Goal: Check status: Check status

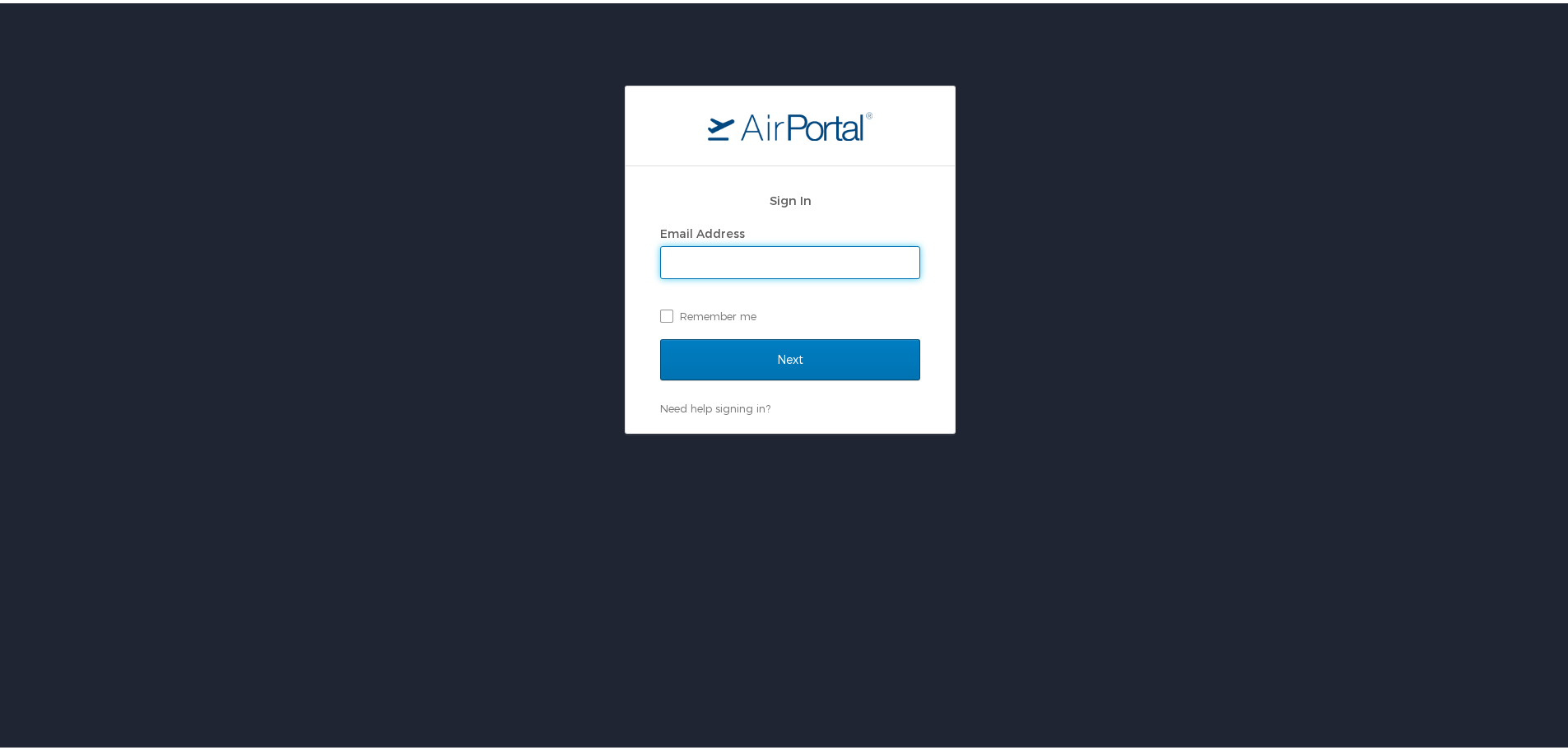
type input "[PERSON_NAME][EMAIL_ADDRESS][PERSON_NAME][DOMAIN_NAME]"
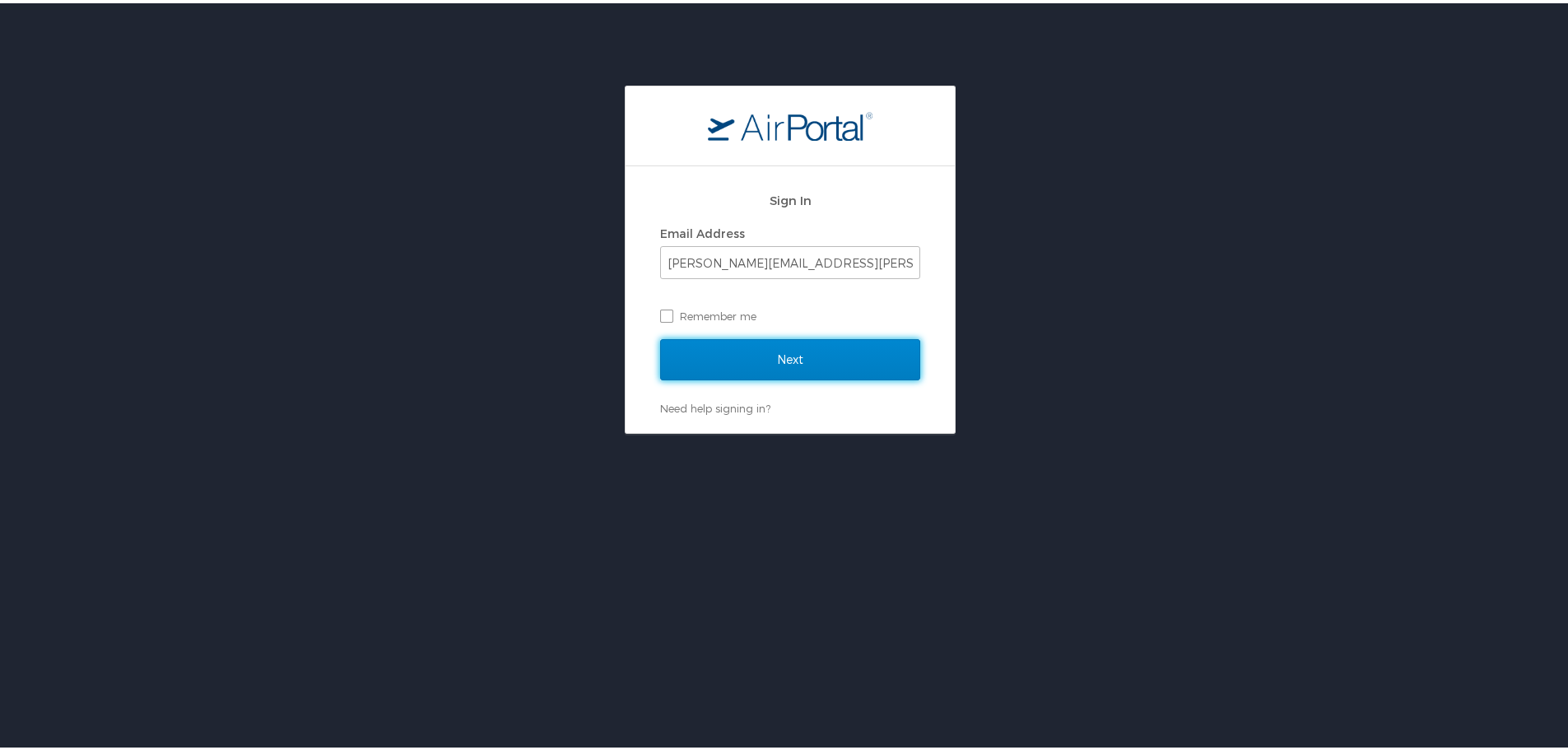
click at [787, 371] on input "Next" at bounding box center [789, 357] width 260 height 42
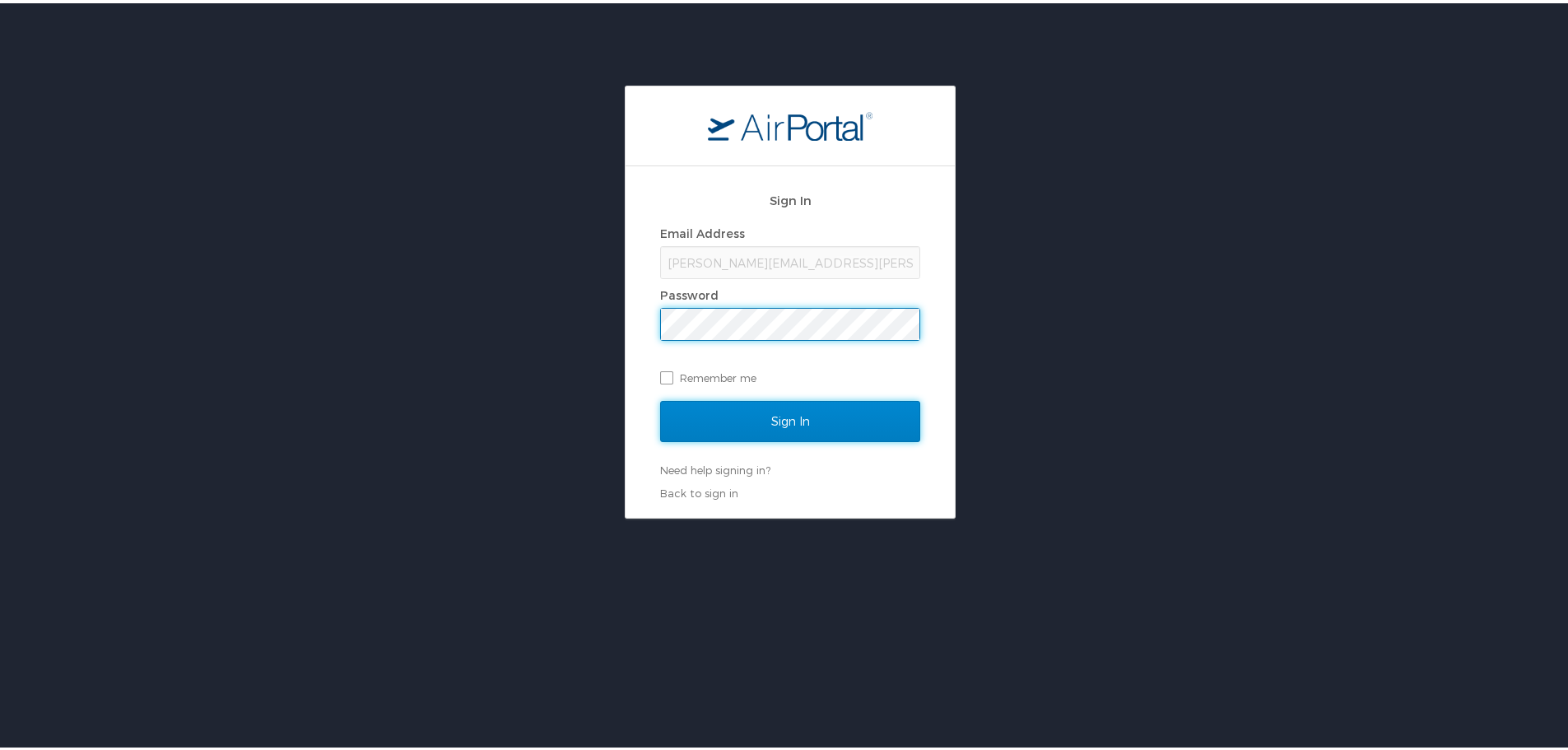
click at [788, 427] on input "Sign In" at bounding box center [789, 419] width 260 height 42
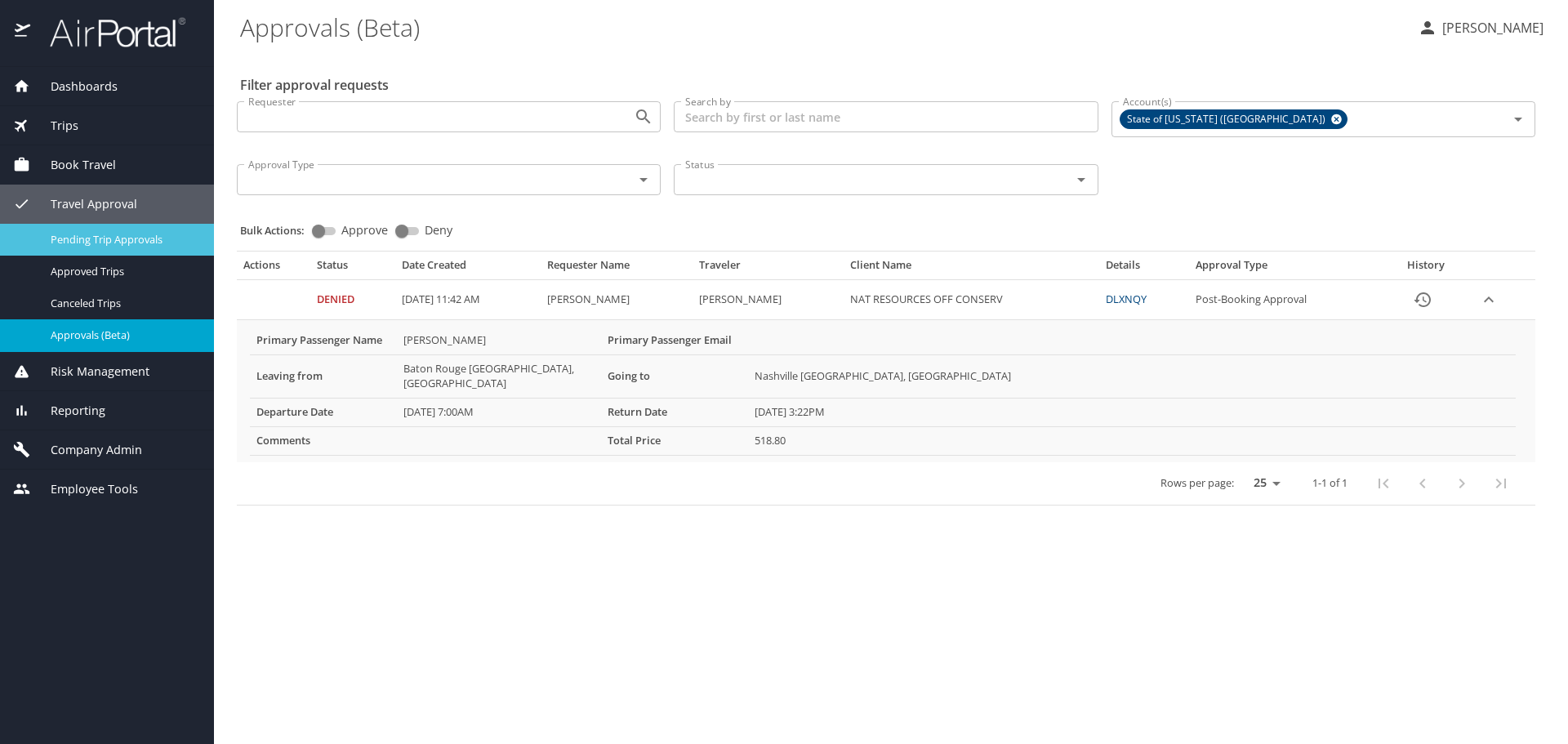
click at [125, 237] on span "Pending Trip Approvals" at bounding box center [122, 239] width 143 height 16
